Goal: Information Seeking & Learning: Learn about a topic

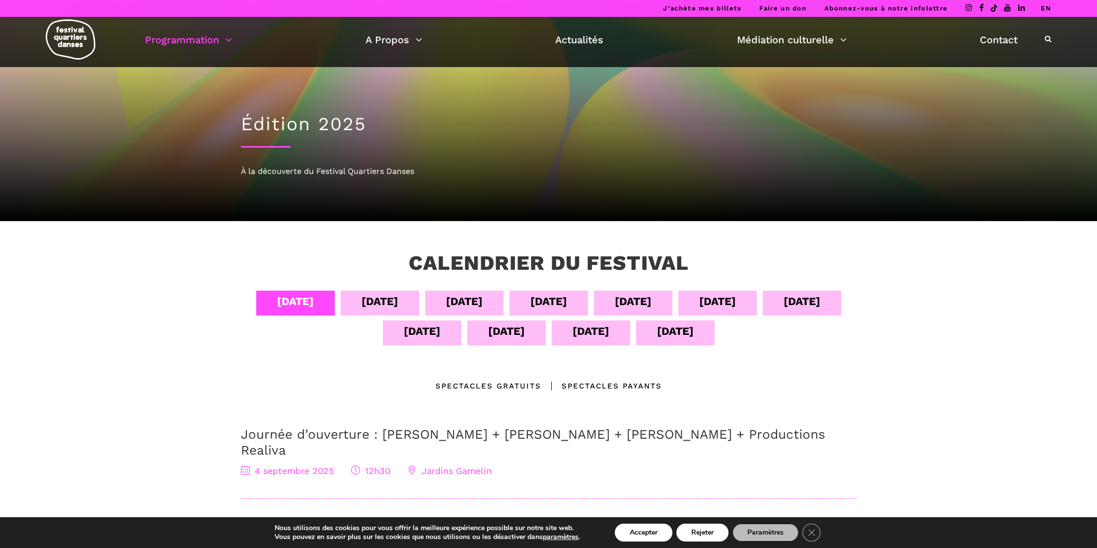
click at [534, 386] on div "Spectacles gratuits" at bounding box center [488, 386] width 106 height 12
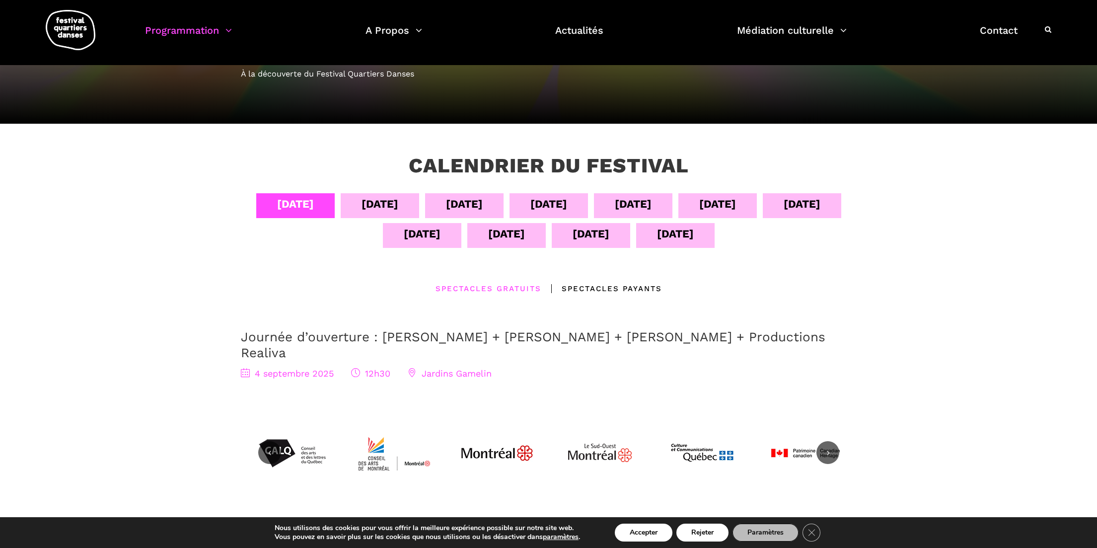
scroll to position [90, 0]
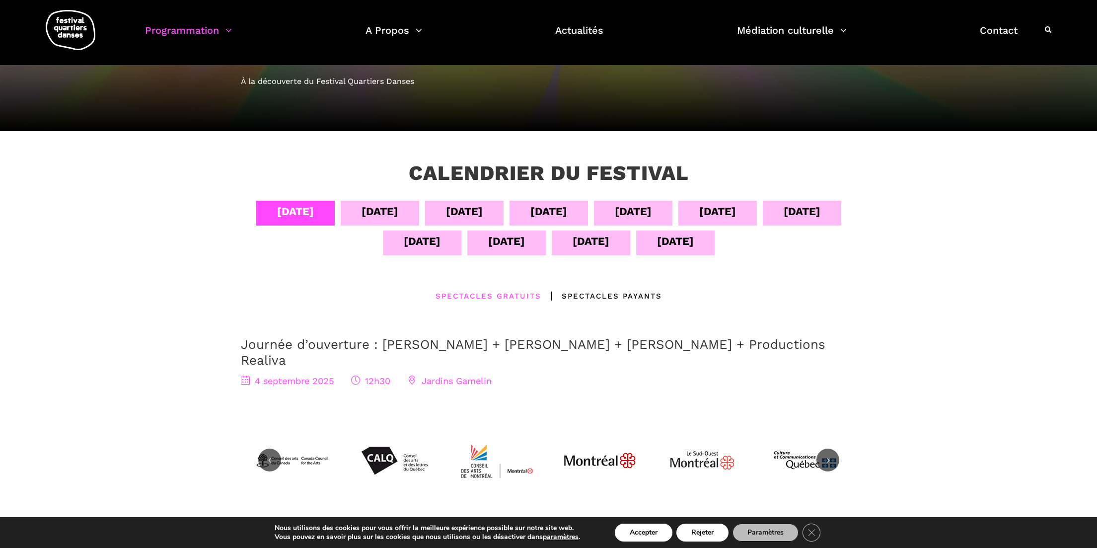
click at [582, 243] on div "[DATE]" at bounding box center [591, 240] width 37 height 17
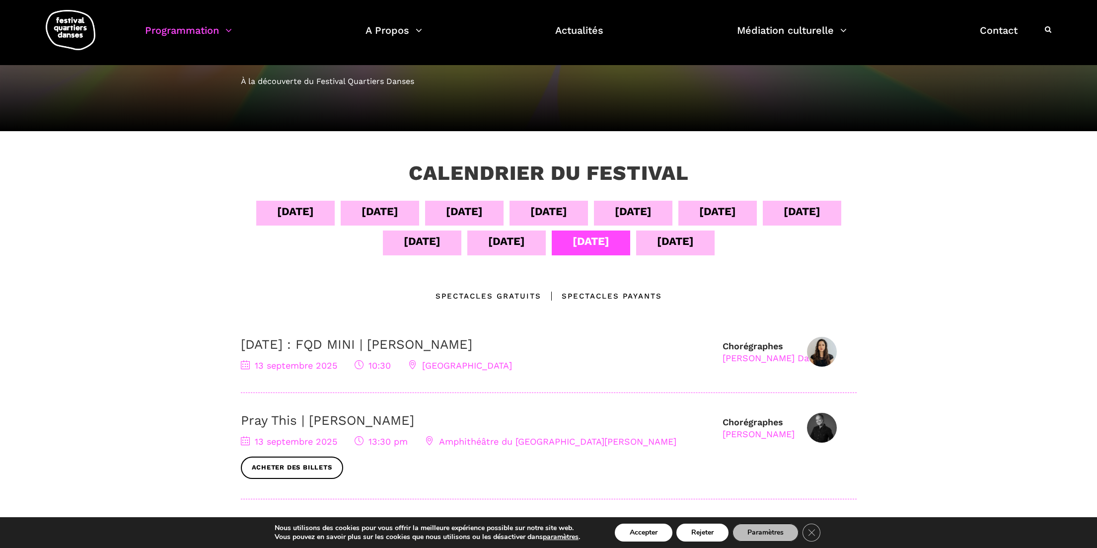
click at [506, 292] on div "Spectacles gratuits" at bounding box center [488, 296] width 106 height 12
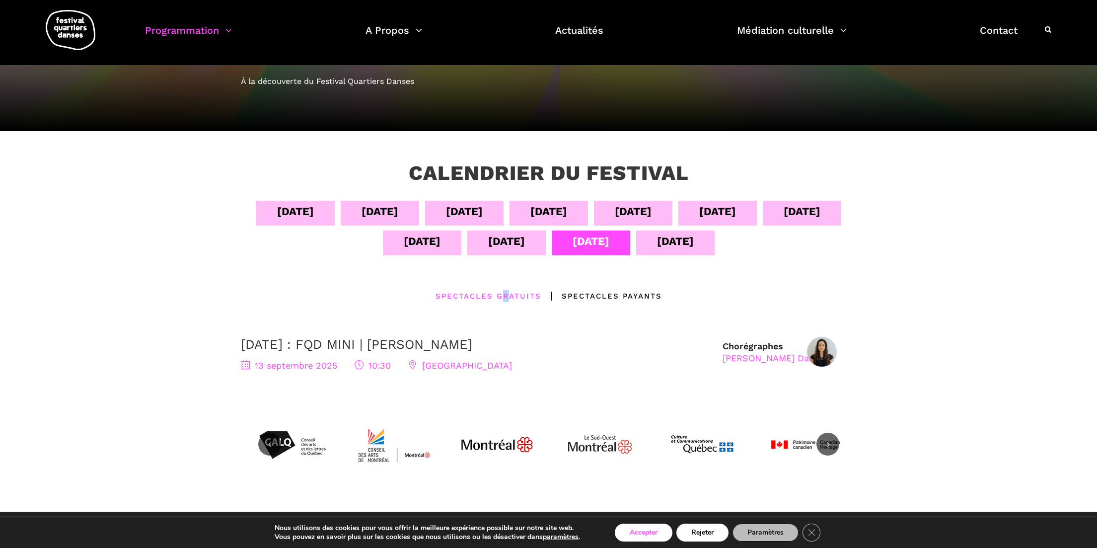
click at [642, 528] on button "Accepter" at bounding box center [644, 532] width 58 height 18
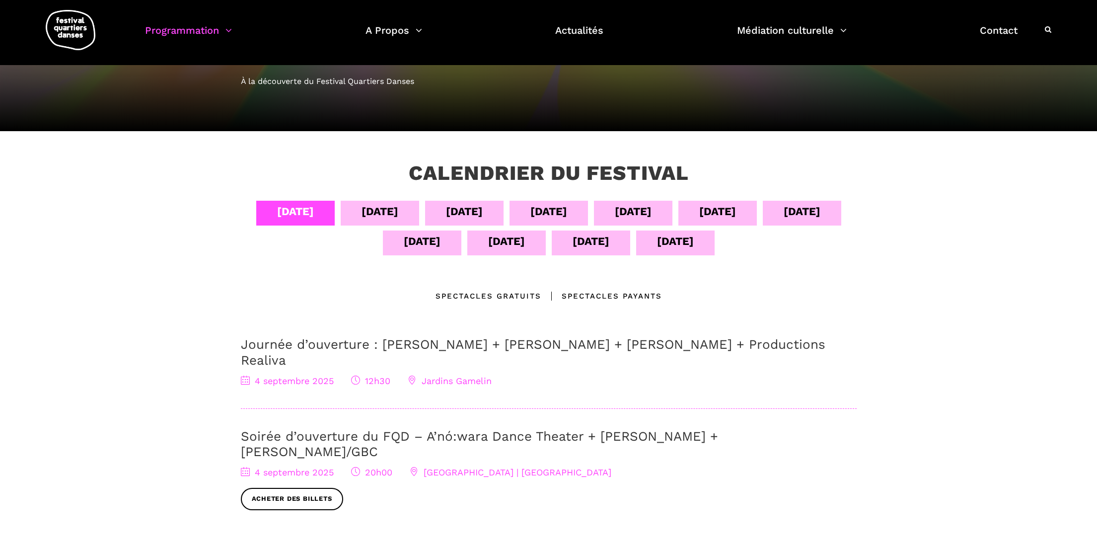
click at [603, 245] on div "[DATE]" at bounding box center [591, 240] width 37 height 17
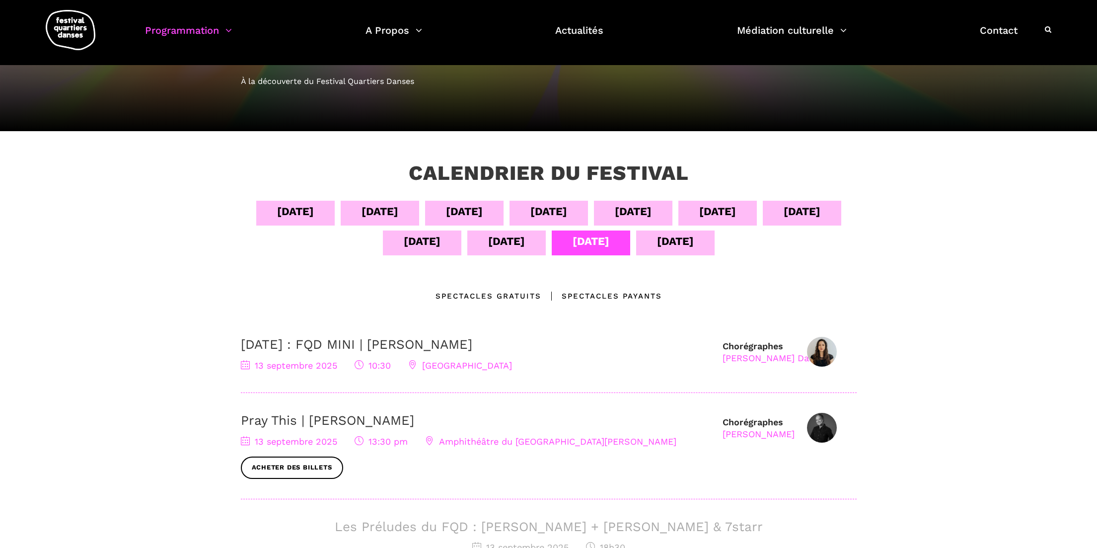
scroll to position [91, 0]
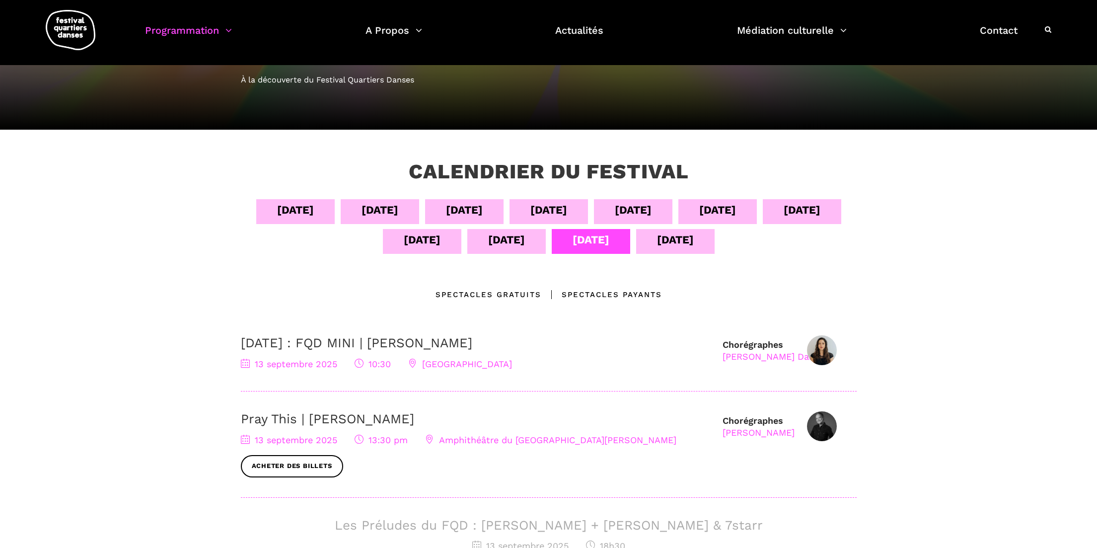
click at [821, 349] on img at bounding box center [822, 350] width 30 height 30
click at [493, 294] on div "Spectacles gratuits" at bounding box center [488, 294] width 106 height 12
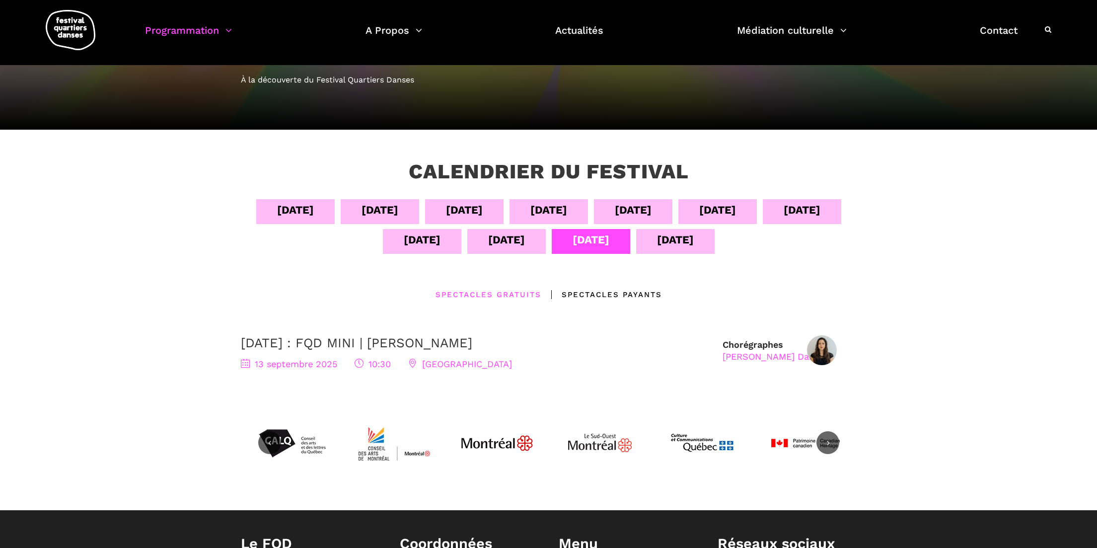
click at [566, 340] on h3 "13 septembre : FQD MINI | Pauline Berndsen Danse" at bounding box center [477, 342] width 472 height 15
drag, startPoint x: 566, startPoint y: 339, endPoint x: 561, endPoint y: 316, distance: 23.3
click at [560, 316] on div "04 sept 05 sept 06 sept 07 sept 08 sept 09 sept 10 sept 11 sept 12 sept 13 sept…" at bounding box center [549, 302] width 636 height 207
drag, startPoint x: 592, startPoint y: 343, endPoint x: 577, endPoint y: 339, distance: 15.3
click at [592, 342] on h3 "13 septembre : FQD MINI | Pauline Berndsen Danse" at bounding box center [477, 342] width 472 height 15
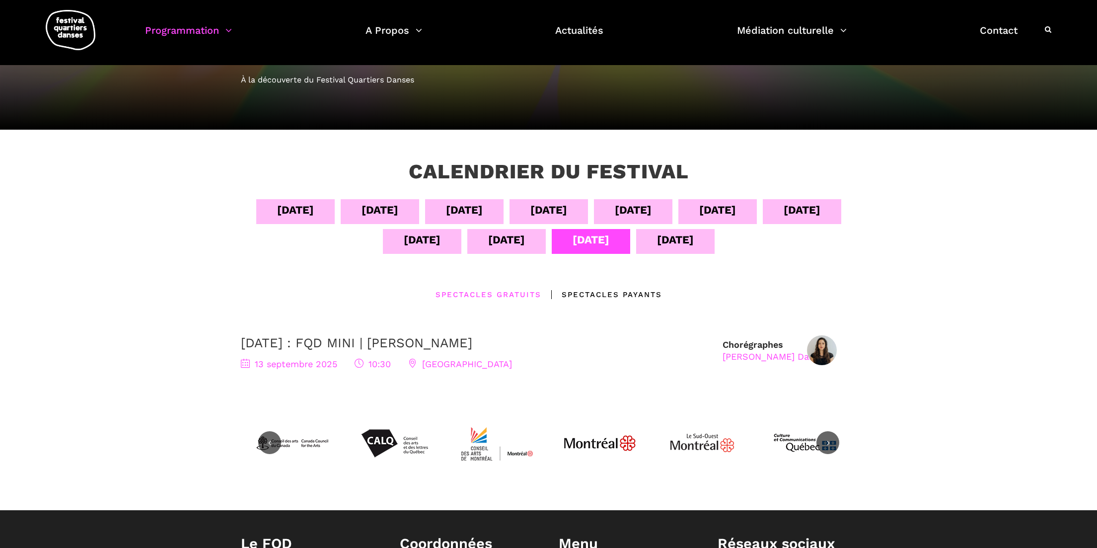
drag, startPoint x: 564, startPoint y: 340, endPoint x: 340, endPoint y: 344, distance: 224.5
click at [340, 344] on h3 "13 septembre : FQD MINI | Pauline Berndsen Danse" at bounding box center [477, 342] width 472 height 15
copy link "FQD MINI | Pauline Berndsen Danse"
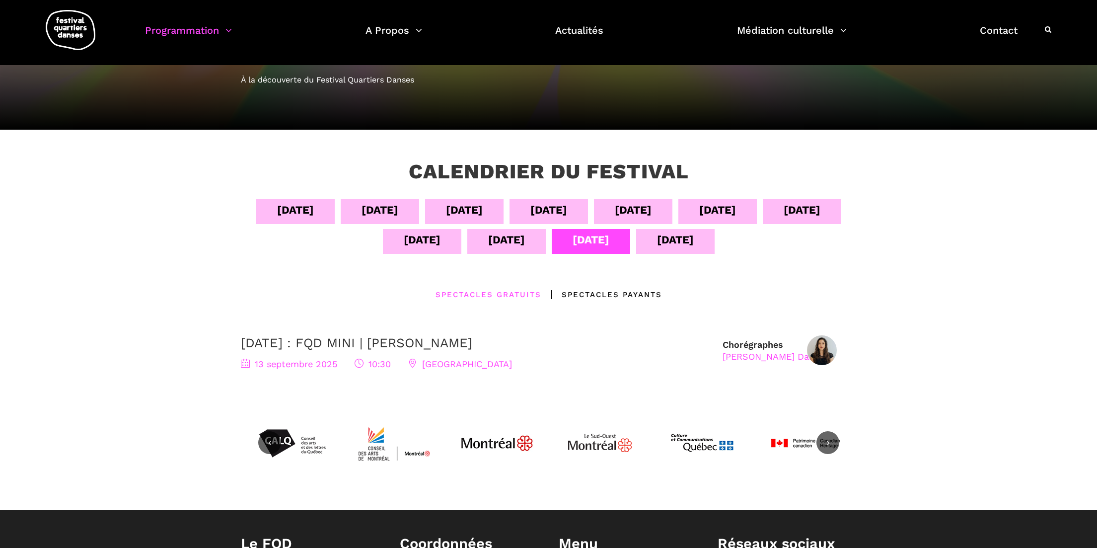
scroll to position [93, 0]
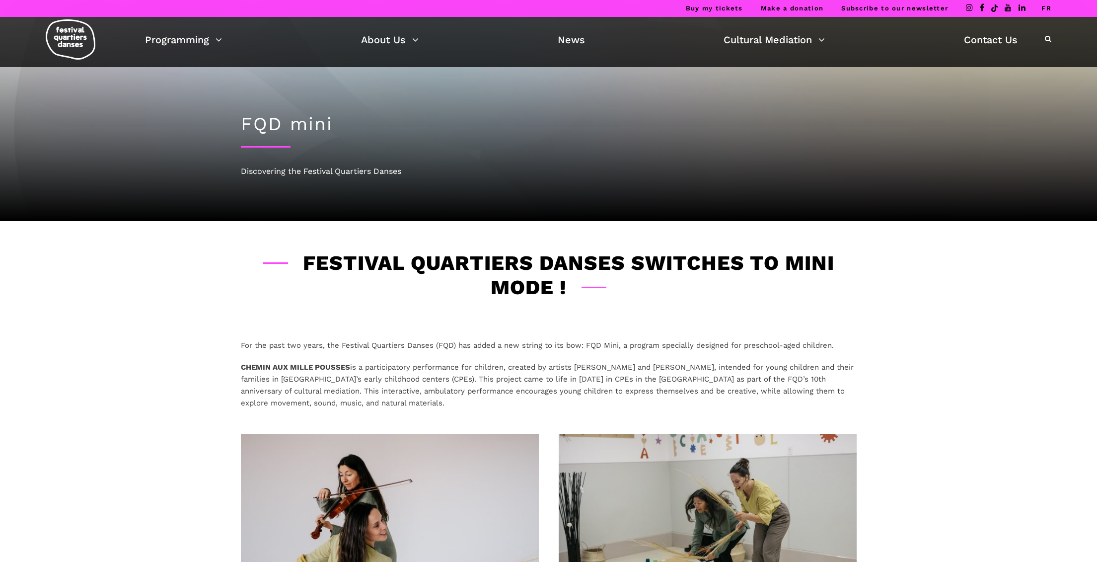
scroll to position [1, 0]
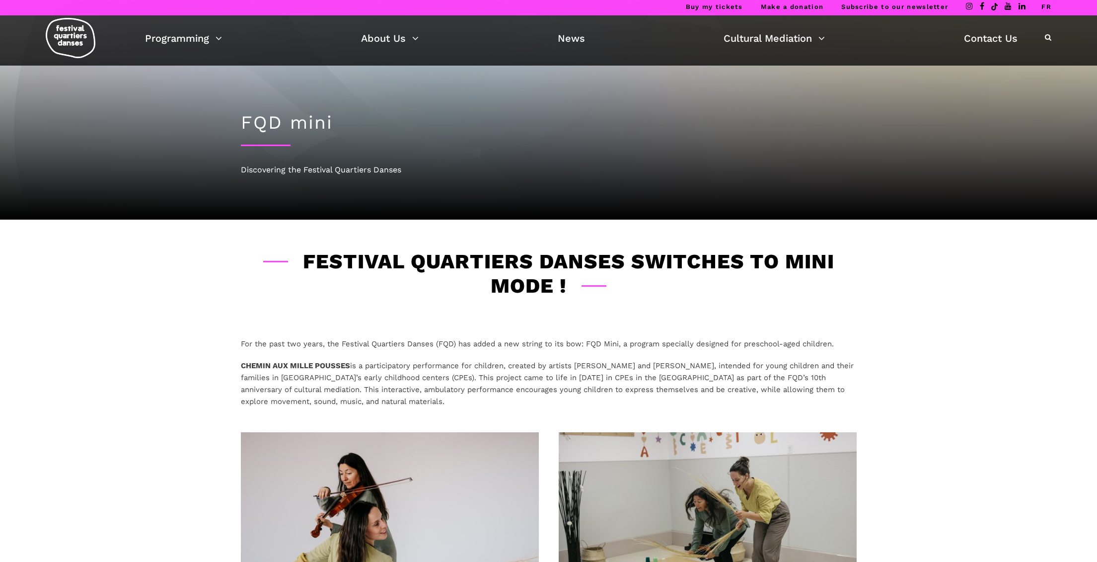
click at [1047, 36] on icon at bounding box center [1048, 37] width 6 height 7
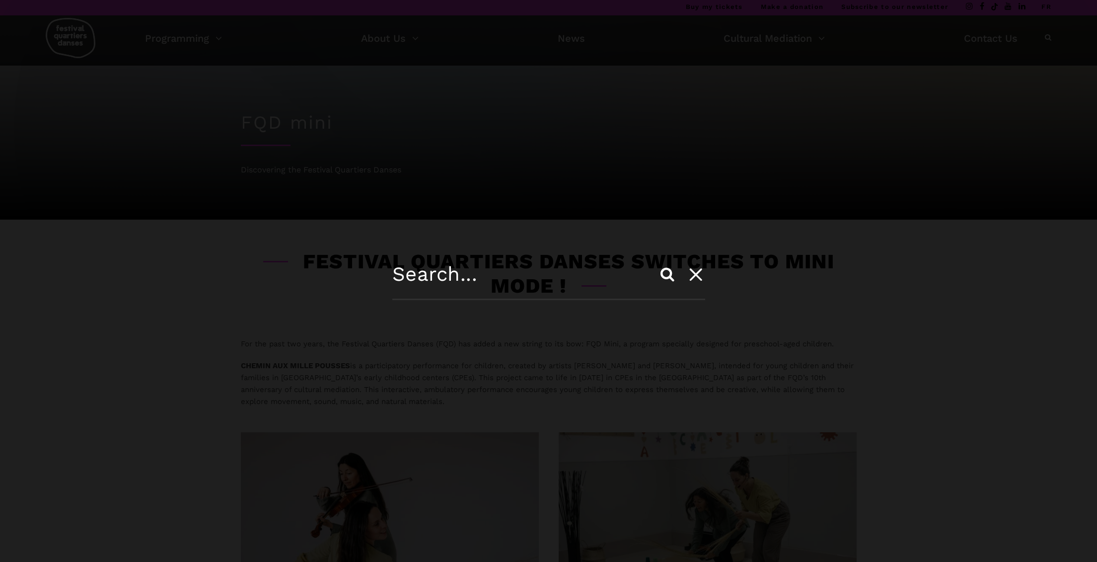
click at [512, 285] on input "text" at bounding box center [548, 281] width 313 height 38
type input "insectoîdes"
click at [702, 271] on icon at bounding box center [694, 274] width 27 height 28
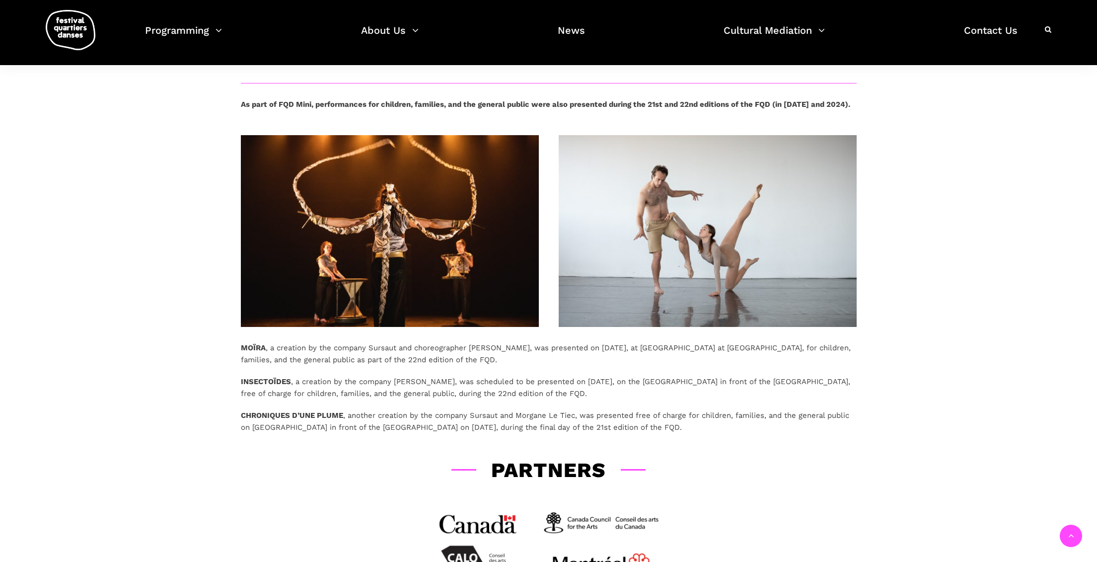
scroll to position [604, 0]
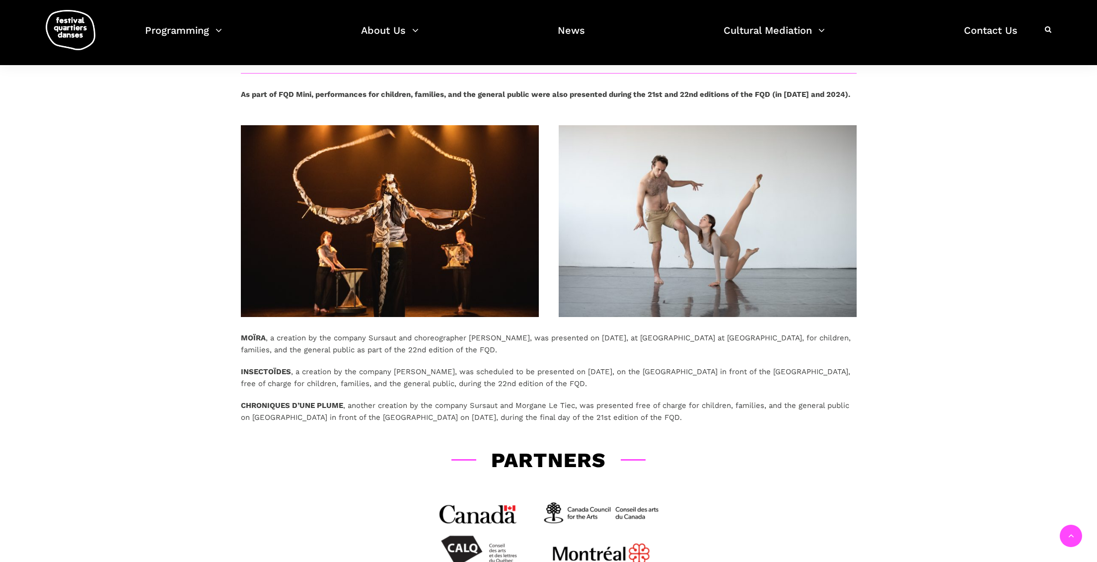
click at [269, 371] on strong "INSECTOÏDES" at bounding box center [266, 371] width 50 height 9
copy strong "INSECTOÏDES"
